Goal: Find specific page/section: Find specific page/section

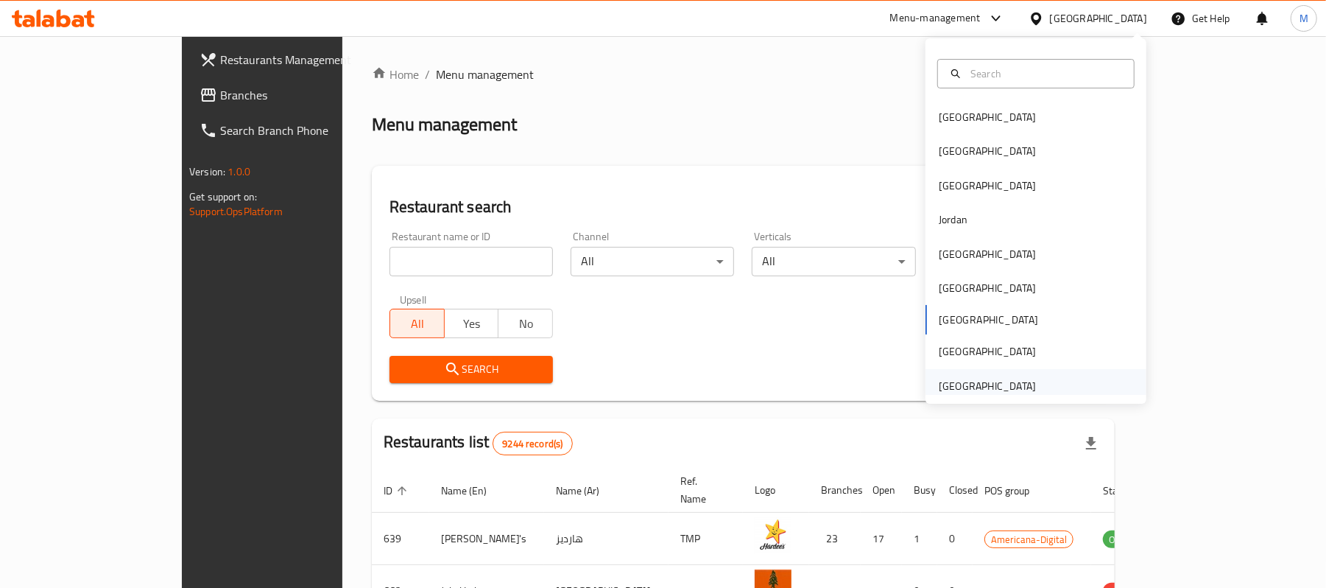
click at [979, 381] on div "[GEOGRAPHIC_DATA]" at bounding box center [987, 386] width 97 height 16
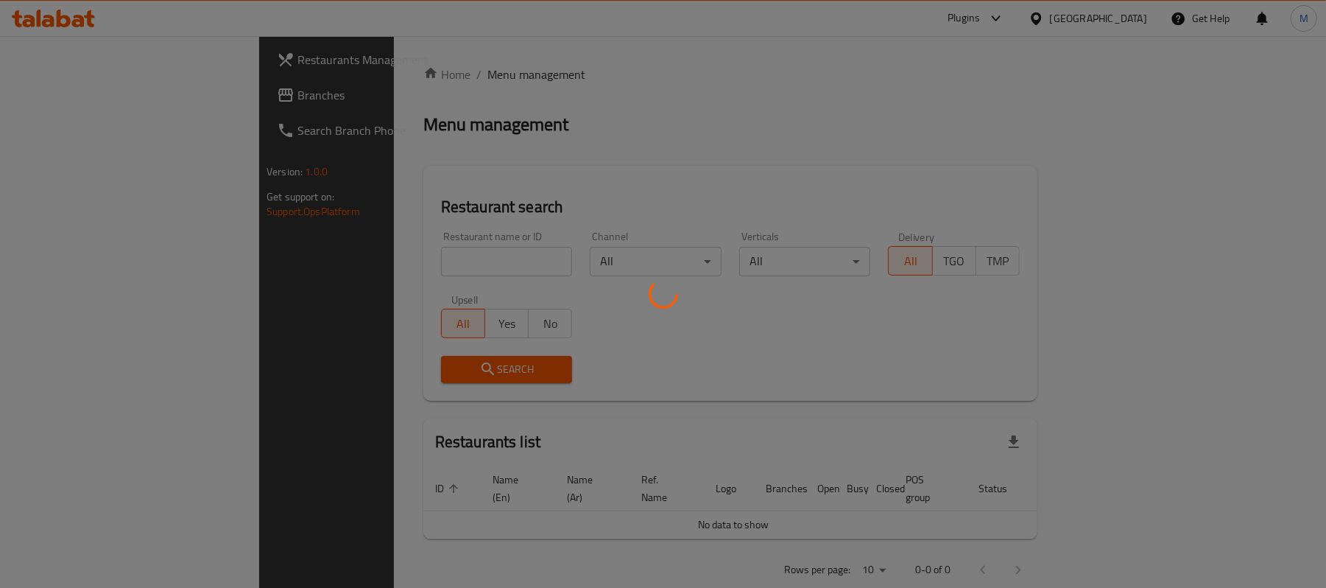
click at [402, 264] on div at bounding box center [663, 294] width 1326 height 588
click at [408, 260] on div at bounding box center [663, 294] width 1326 height 588
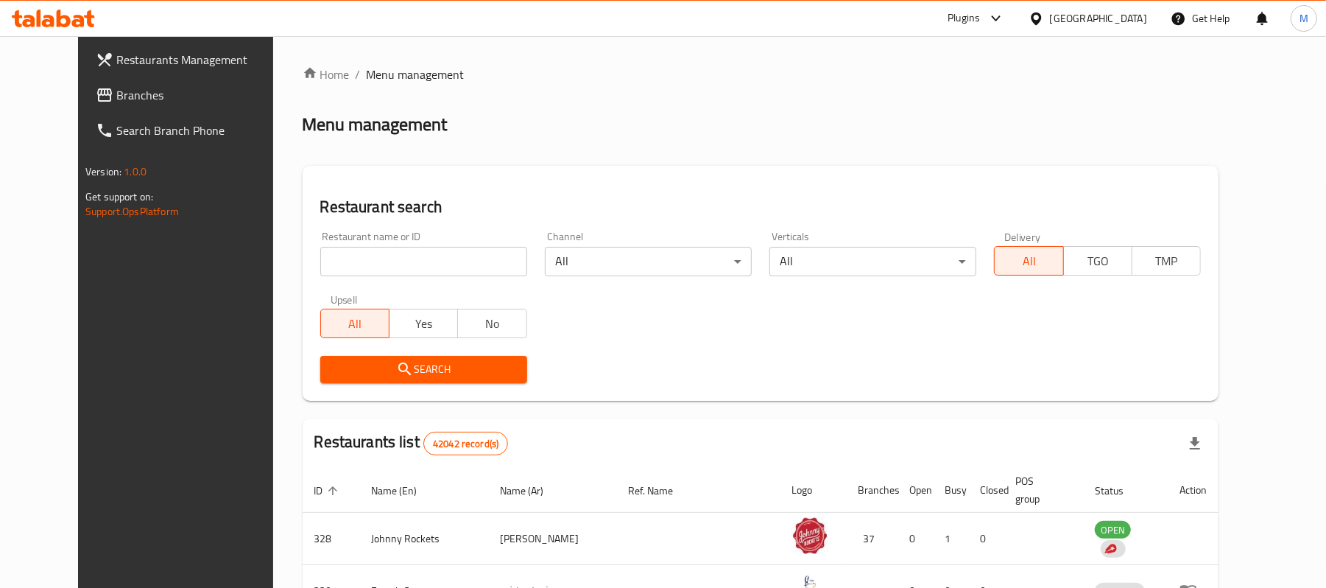
click at [408, 260] on div "Home / Menu management Menu management Restaurant search Restaurant name or ID …" at bounding box center [761, 534] width 917 height 937
click at [408, 260] on input "search" at bounding box center [423, 261] width 207 height 29
type input "prime gourmet"
click button "Search" at bounding box center [423, 369] width 207 height 27
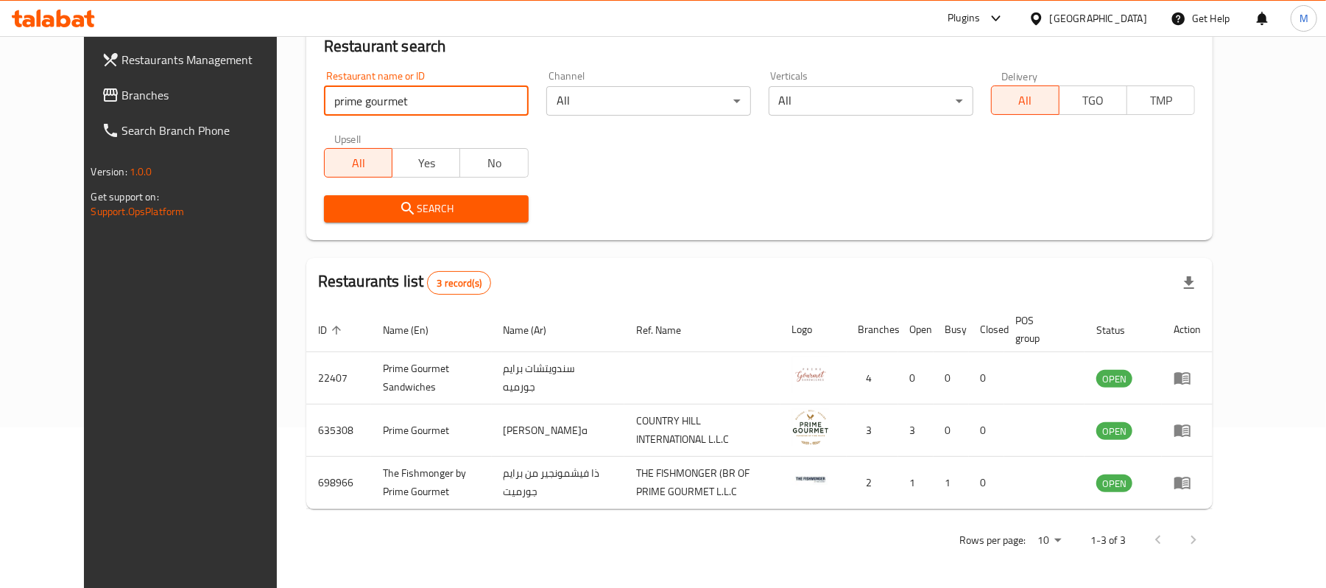
scroll to position [162, 0]
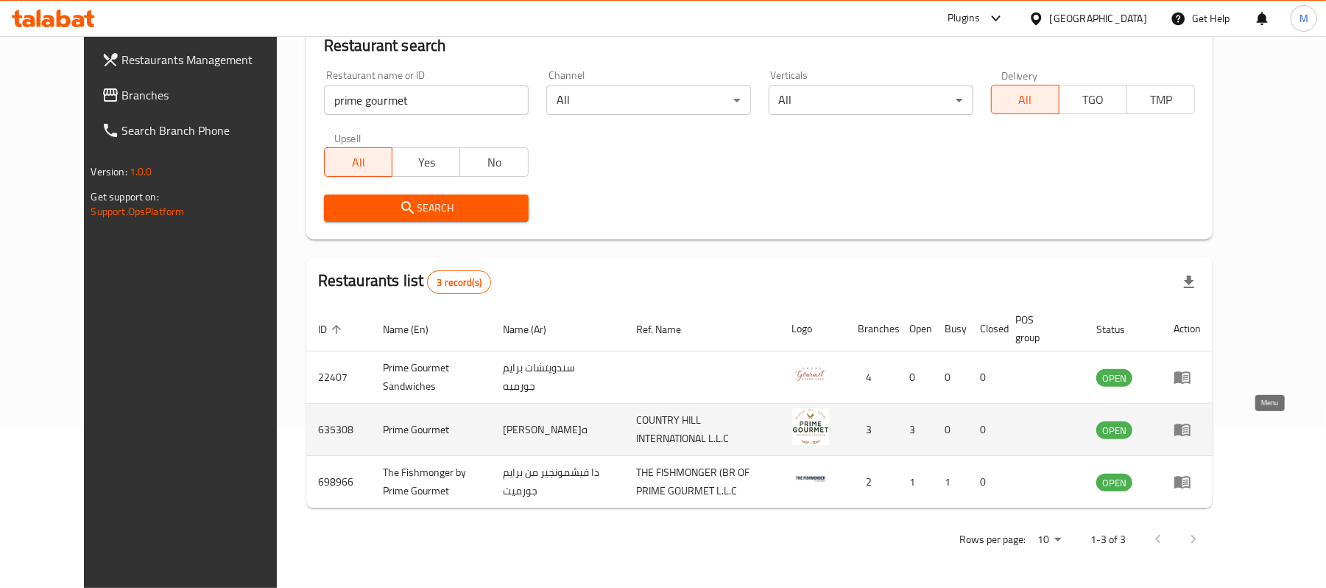
click at [1191, 433] on icon "enhanced table" at bounding box center [1182, 430] width 16 height 13
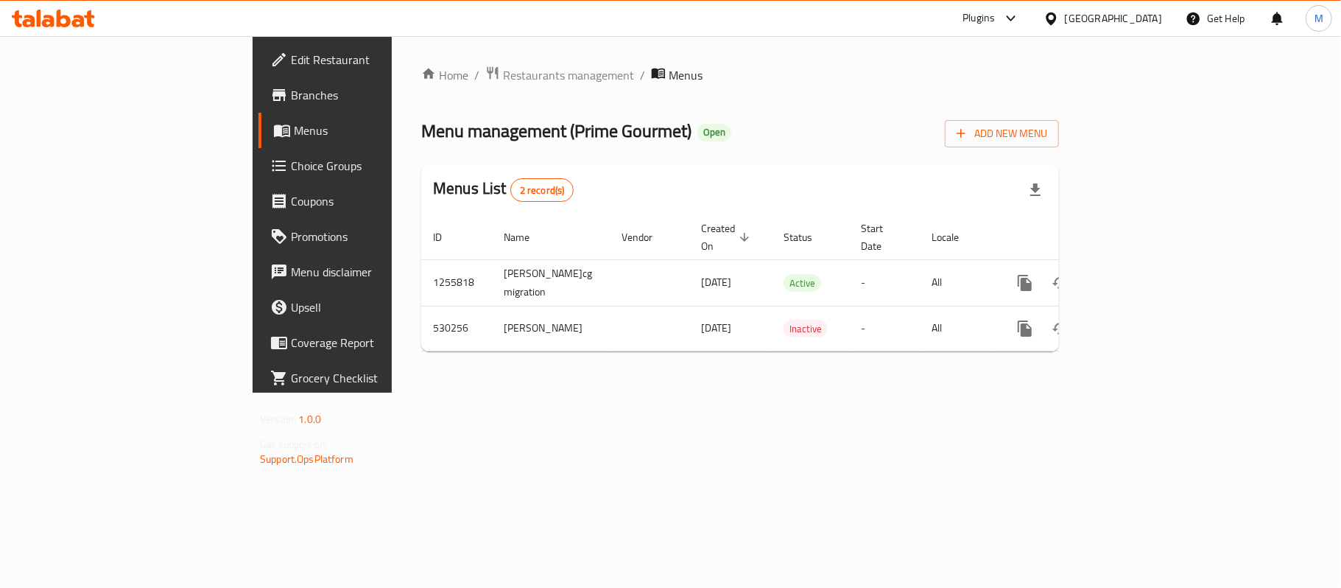
click at [291, 95] on span "Branches" at bounding box center [378, 95] width 174 height 18
